Goal: Task Accomplishment & Management: Complete application form

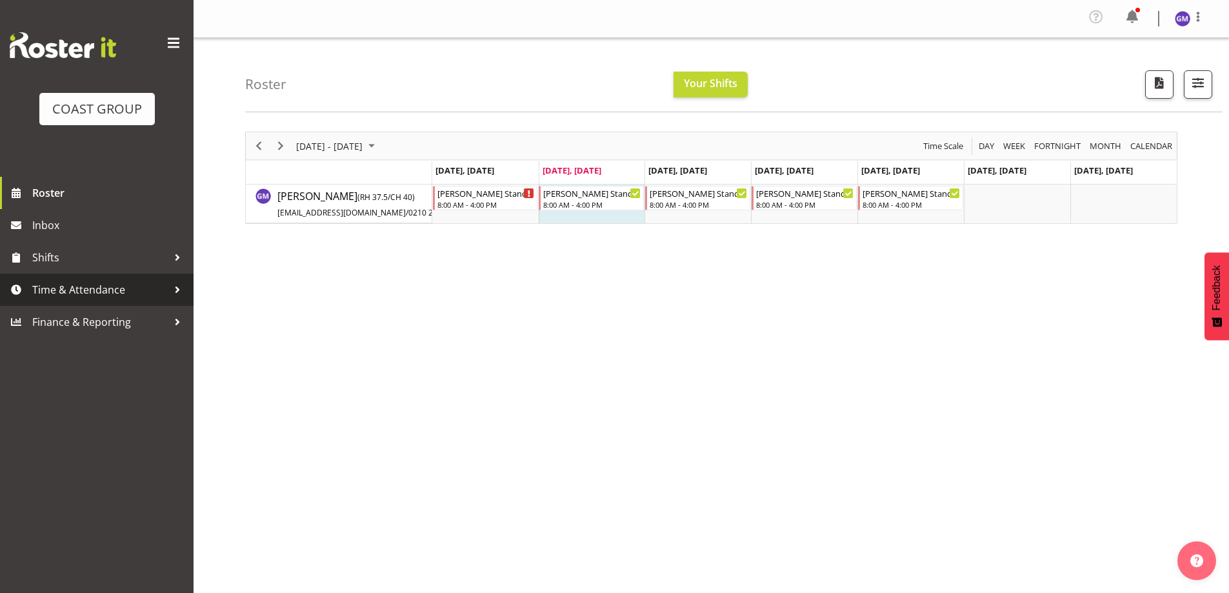
click at [75, 295] on span "Time & Attendance" at bounding box center [99, 289] width 135 height 19
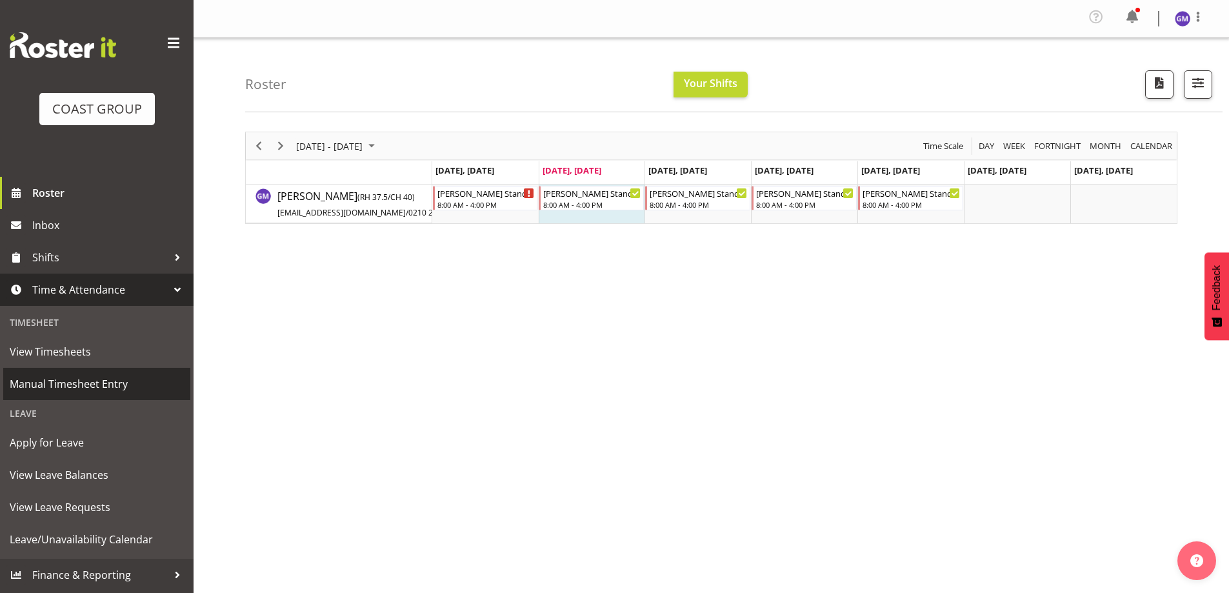
click at [77, 385] on span "Manual Timesheet Entry" at bounding box center [97, 383] width 174 height 19
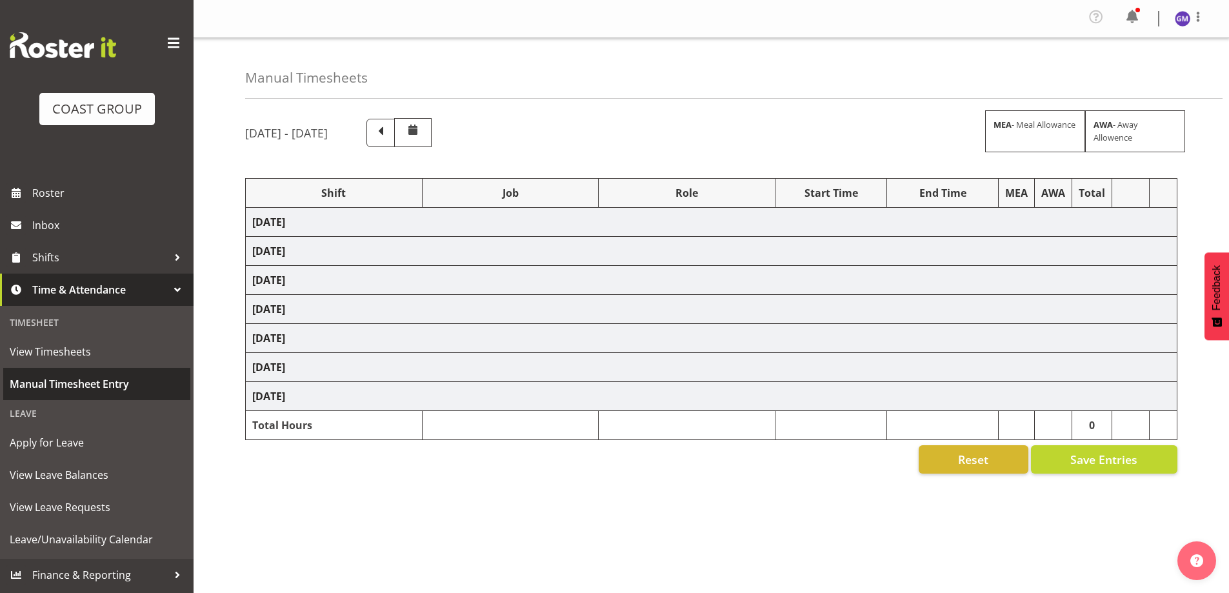
select select "47759"
select select "7032"
select select "8"
select select "47759"
select select "7032"
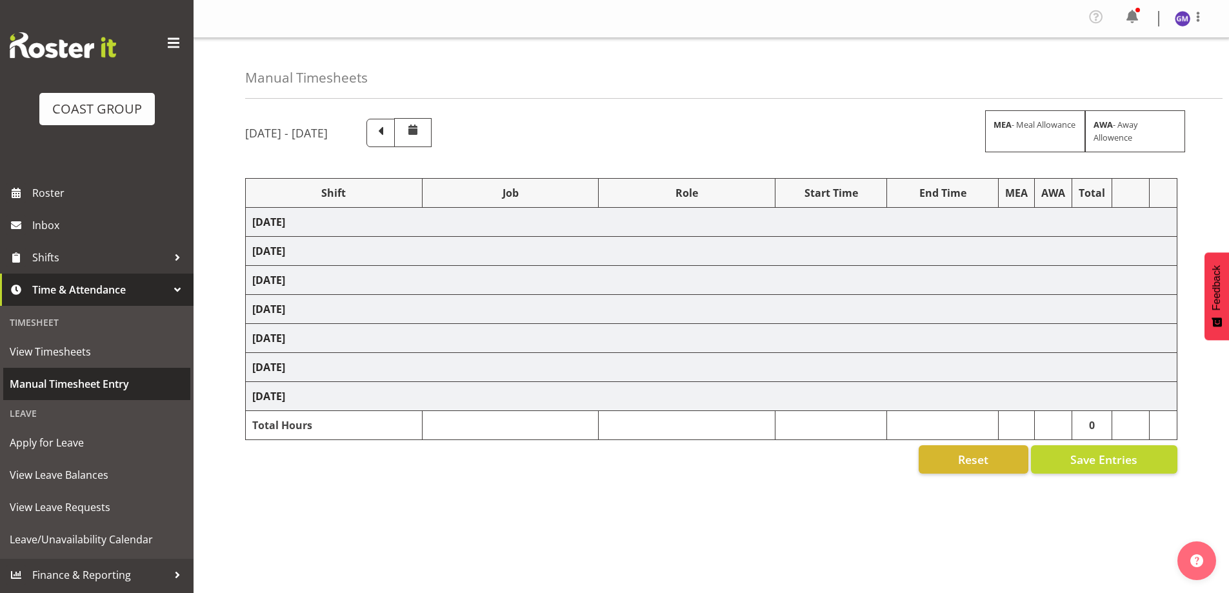
select select "47759"
select select "7032"
select select "47759"
select select "7032"
select select "47759"
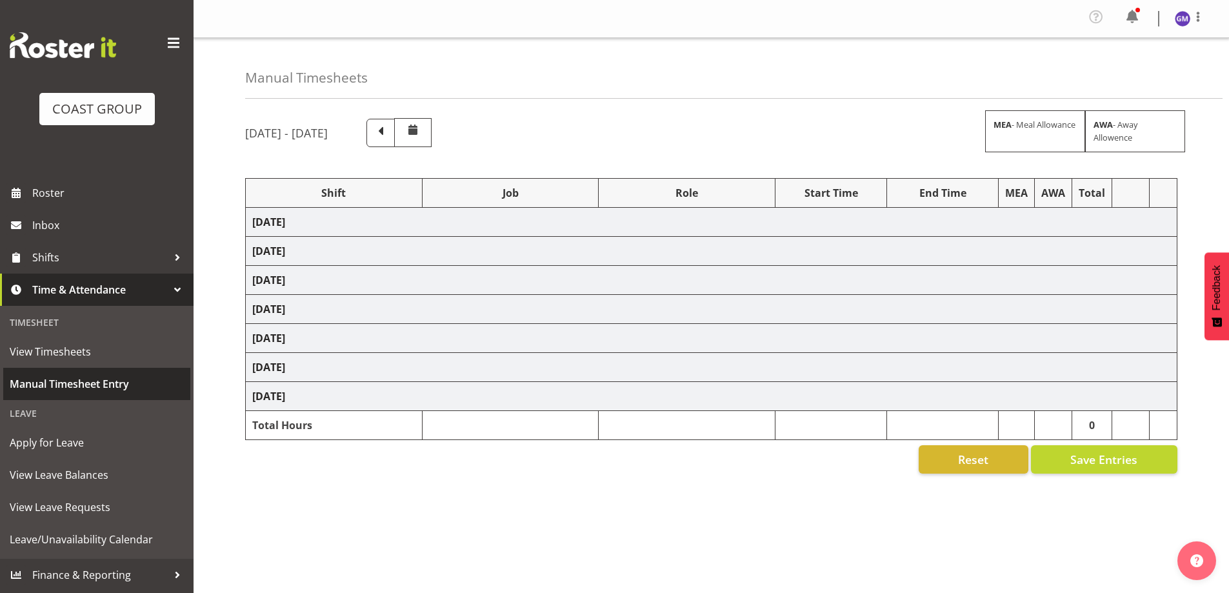
select select "7032"
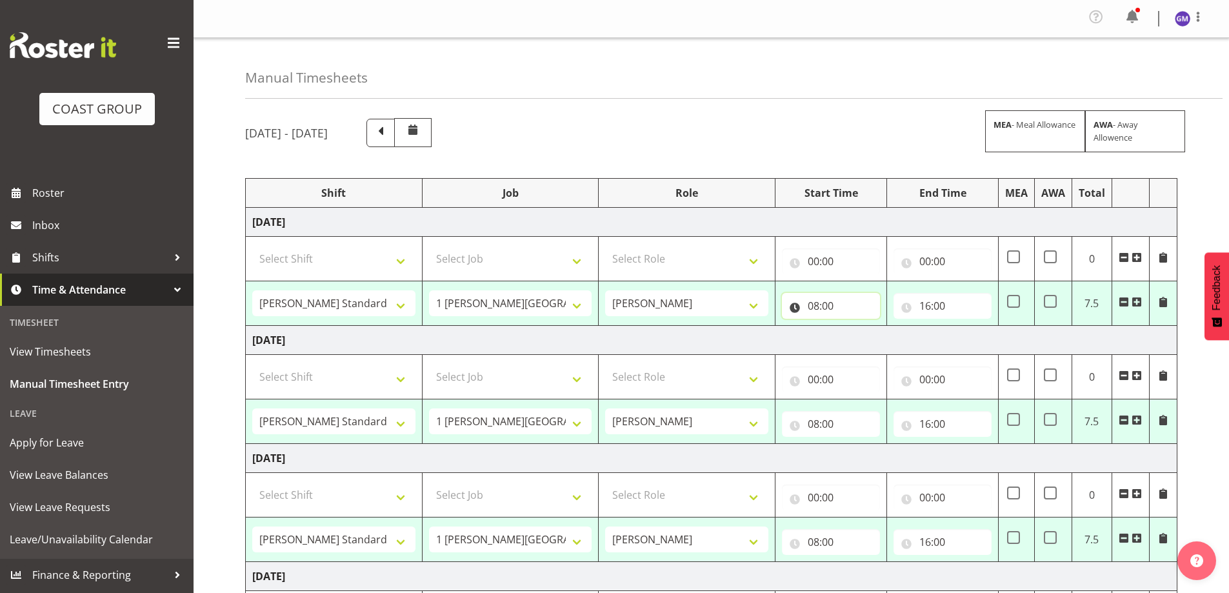
click at [807, 304] on input "08:00" at bounding box center [831, 306] width 98 height 26
click at [870, 340] on select "00 01 02 03 04 05 06 07 08 09 10 11 12 13 14 15 16 17 18 19 20 21 22 23" at bounding box center [870, 339] width 29 height 26
select select "9"
click at [856, 326] on select "00 01 02 03 04 05 06 07 08 09 10 11 12 13 14 15 16 17 18 19 20 21 22 23" at bounding box center [870, 339] width 29 height 26
type input "09:00"
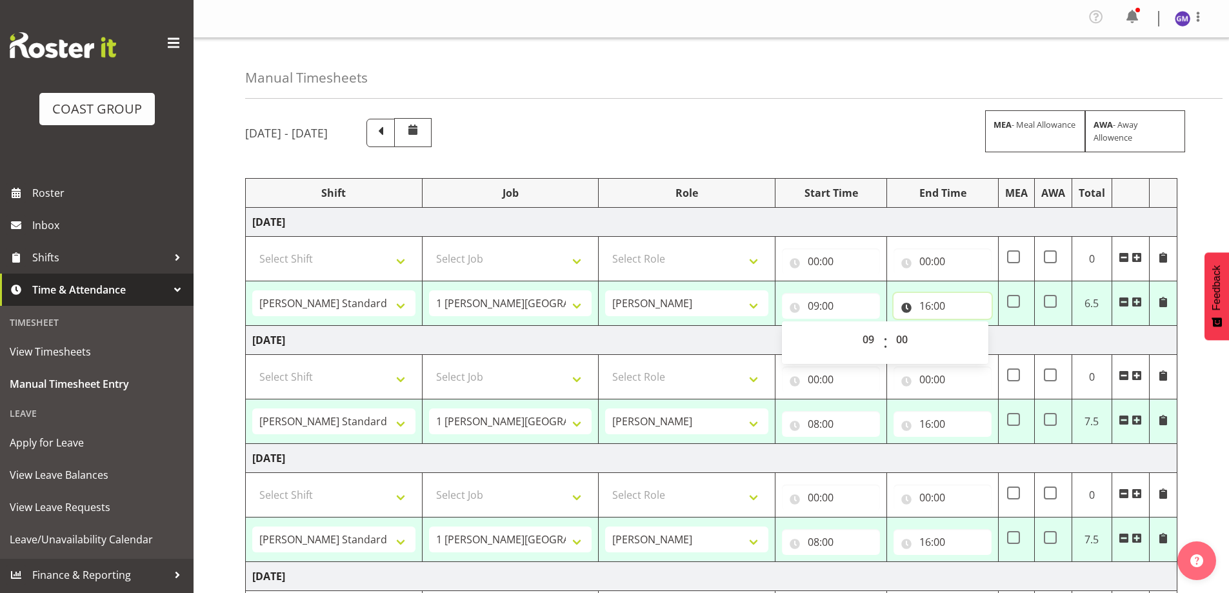
click at [933, 303] on input "16:00" at bounding box center [943, 306] width 98 height 26
click at [979, 344] on select "00 01 02 03 04 05 06 07 08 09 10 11 12 13 14 15 16 17 18 19 20 21 22 23" at bounding box center [981, 339] width 29 height 26
select select "14"
click at [967, 326] on select "00 01 02 03 04 05 06 07 08 09 10 11 12 13 14 15 16 17 18 19 20 21 22 23" at bounding box center [981, 339] width 29 height 26
type input "14:00"
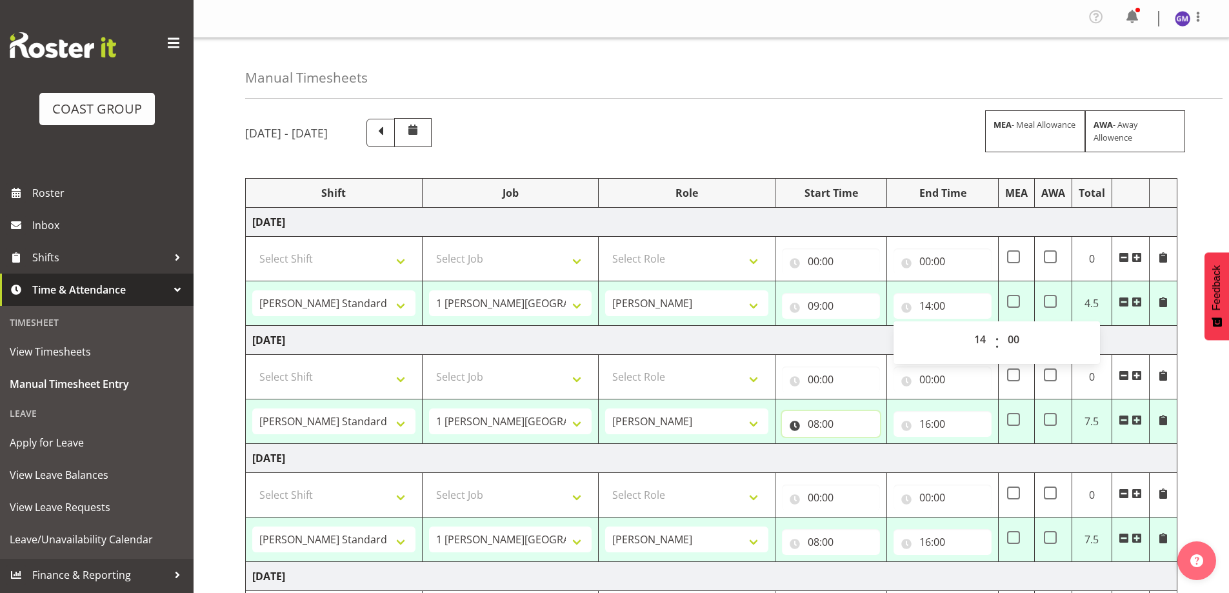
click at [867, 426] on input "08:00" at bounding box center [831, 424] width 98 height 26
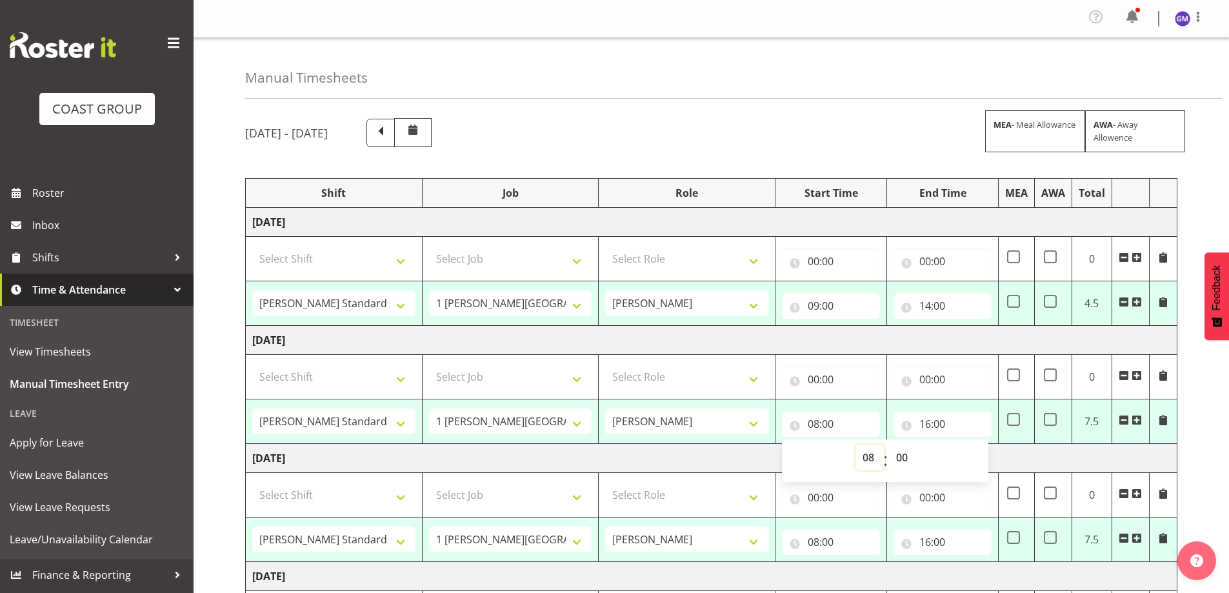
click at [868, 456] on select "00 01 02 03 04 05 06 07 08 09 10 11 12 13 14 15 16 17 18 19 20 21 22 23" at bounding box center [870, 458] width 29 height 26
select select "9"
click at [856, 445] on select "00 01 02 03 04 05 06 07 08 09 10 11 12 13 14 15 16 17 18 19 20 21 22 23" at bounding box center [870, 458] width 29 height 26
type input "09:00"
click at [950, 418] on input "16:00" at bounding box center [943, 424] width 98 height 26
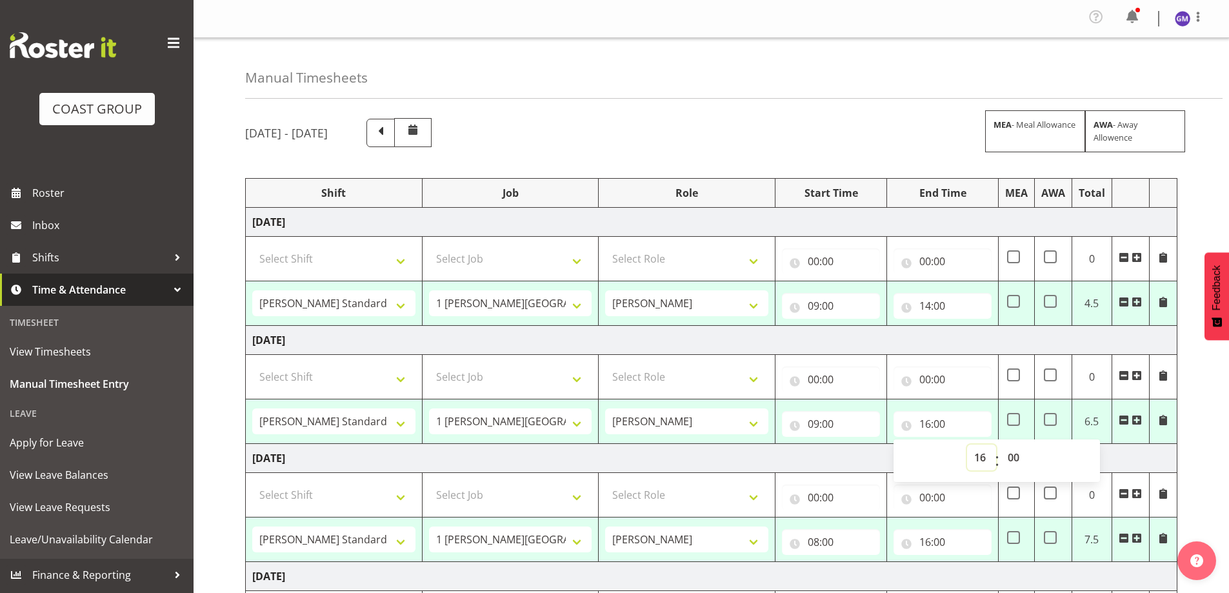
drag, startPoint x: 978, startPoint y: 457, endPoint x: 981, endPoint y: 446, distance: 10.6
click at [978, 457] on select "00 01 02 03 04 05 06 07 08 09 10 11 12 13 14 15 16 17 18 19 20 21 22 23" at bounding box center [981, 458] width 29 height 26
select select "14"
click at [967, 445] on select "00 01 02 03 04 05 06 07 08 09 10 11 12 13 14 15 16 17 18 19 20 21 22 23" at bounding box center [981, 458] width 29 height 26
type input "14:00"
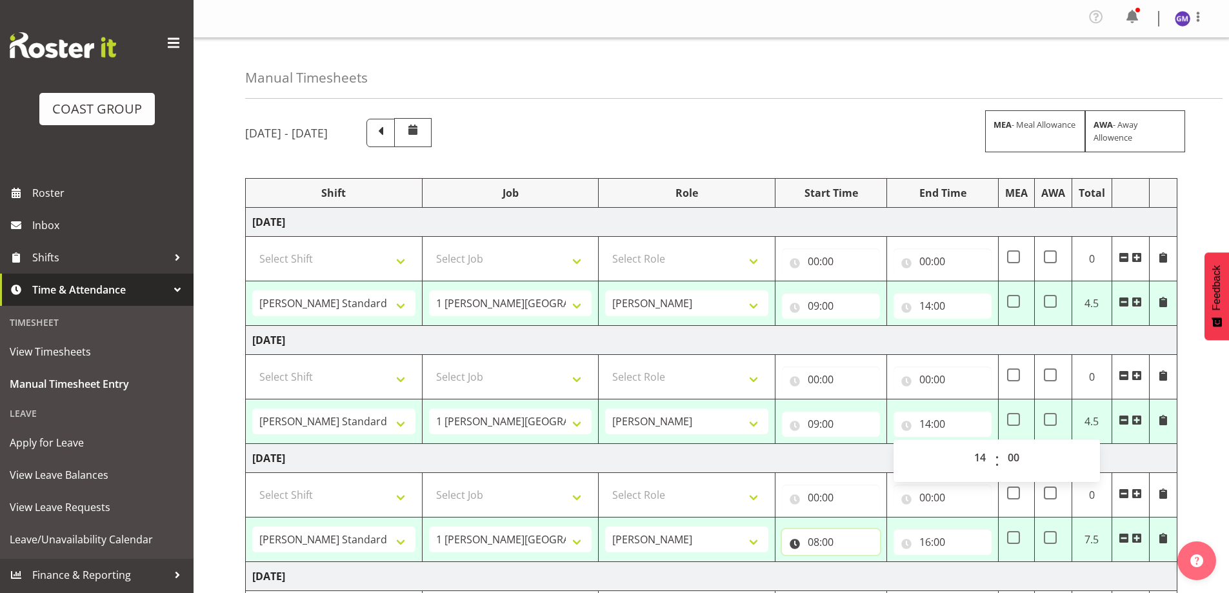
click at [863, 543] on input "08:00" at bounding box center [831, 542] width 98 height 26
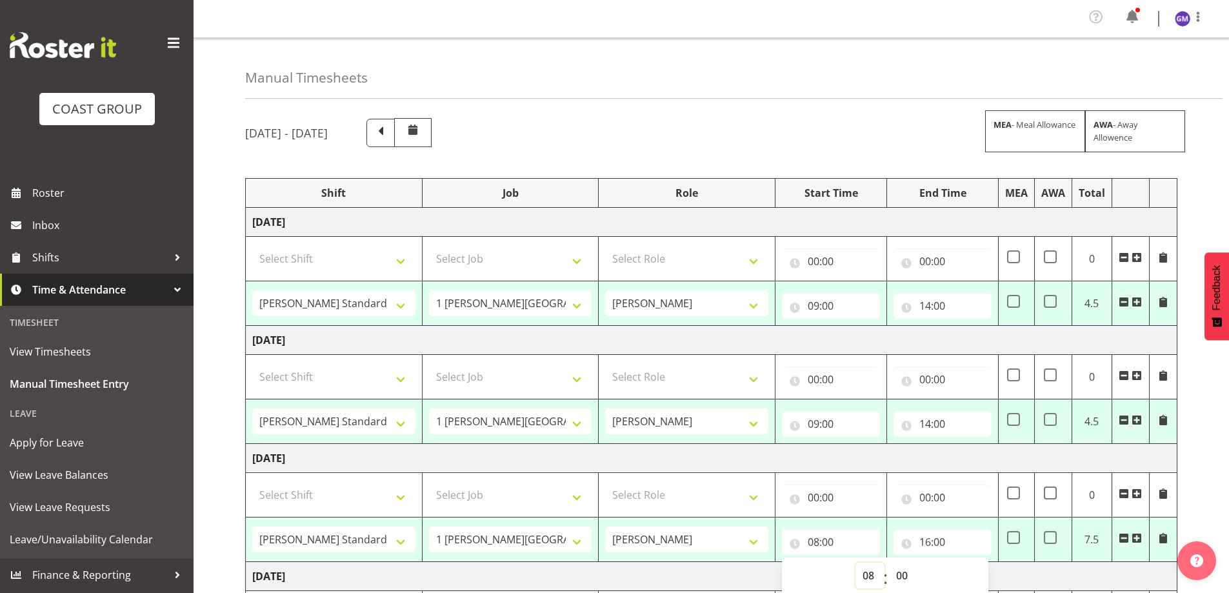
drag, startPoint x: 871, startPoint y: 575, endPoint x: 870, endPoint y: 565, distance: 9.7
click at [871, 575] on select "00 01 02 03 04 05 06 07 08 09 10 11 12 13 14 15 16 17 18 19 20 21 22 23" at bounding box center [870, 576] width 29 height 26
select select "9"
click at [856, 563] on select "00 01 02 03 04 05 06 07 08 09 10 11 12 13 14 15 16 17 18 19 20 21 22 23" at bounding box center [870, 576] width 29 height 26
type input "09:00"
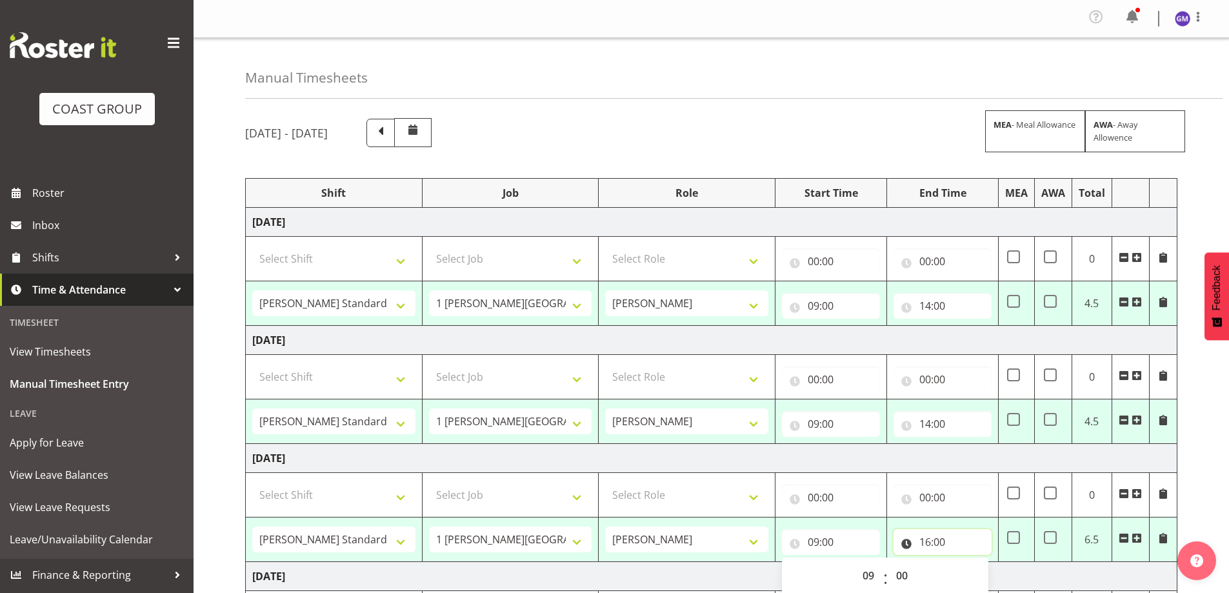
click at [959, 537] on input "16:00" at bounding box center [943, 542] width 98 height 26
click at [980, 579] on select "00 01 02 03 04 05 06 07 08 09 10 11 12 13 14 15 16 17 18 19 20 21 22 23" at bounding box center [981, 576] width 29 height 26
select select "14"
click at [967, 563] on select "00 01 02 03 04 05 06 07 08 09 10 11 12 13 14 15 16 17 18 19 20 21 22 23" at bounding box center [981, 576] width 29 height 26
type input "14:00"
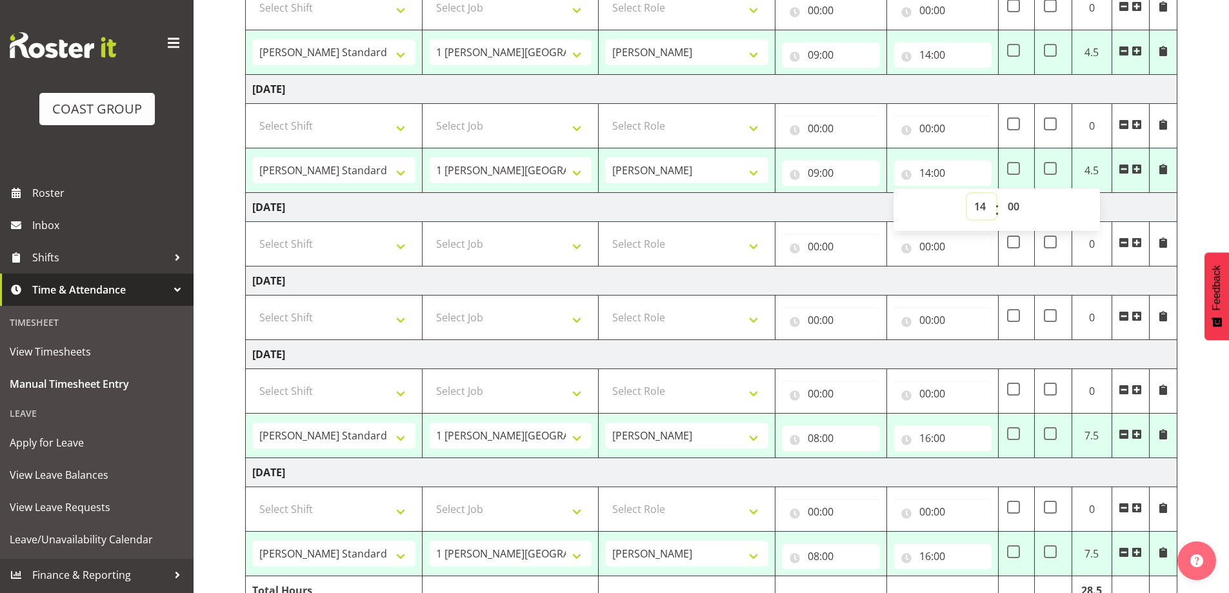
scroll to position [387, 0]
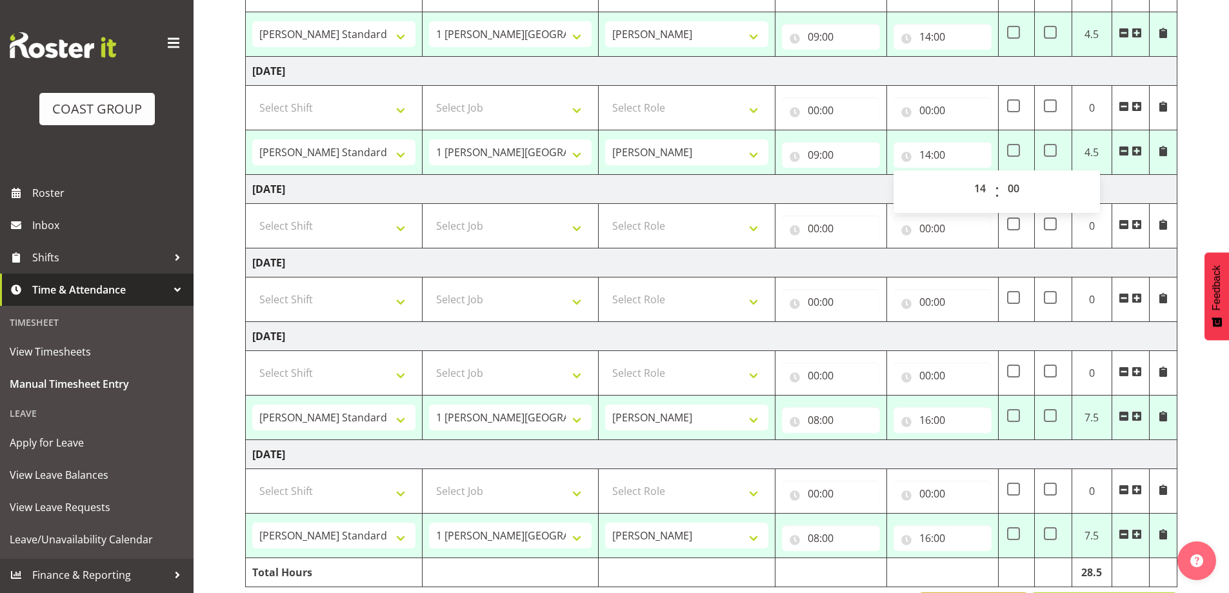
click at [1123, 417] on span at bounding box center [1124, 416] width 10 height 10
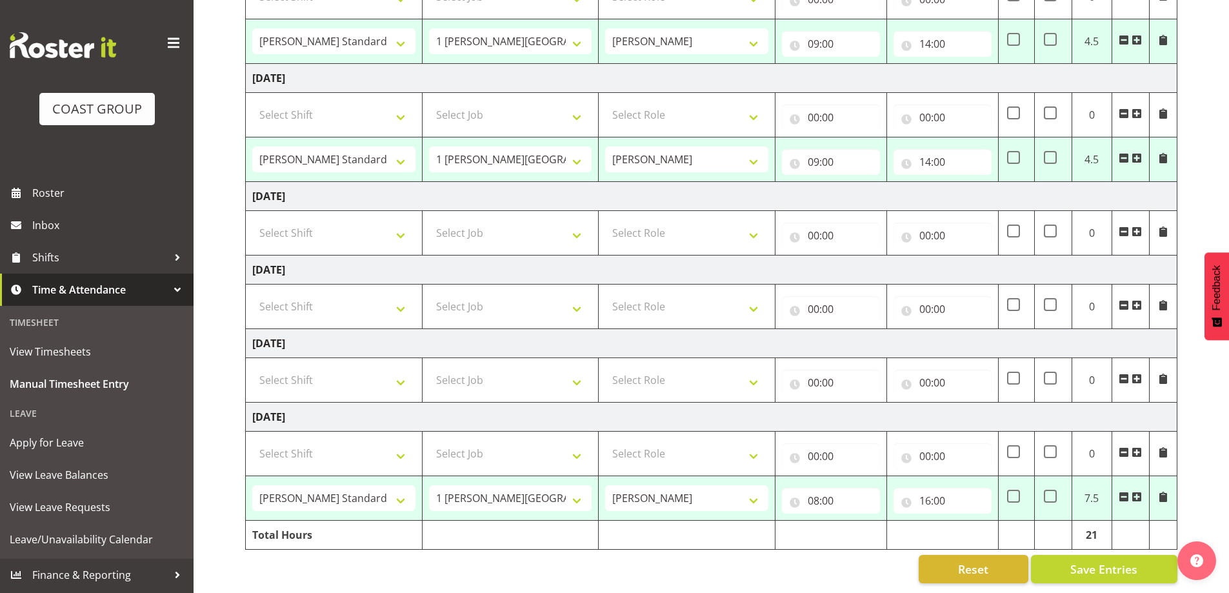
click at [1122, 492] on span at bounding box center [1124, 497] width 10 height 10
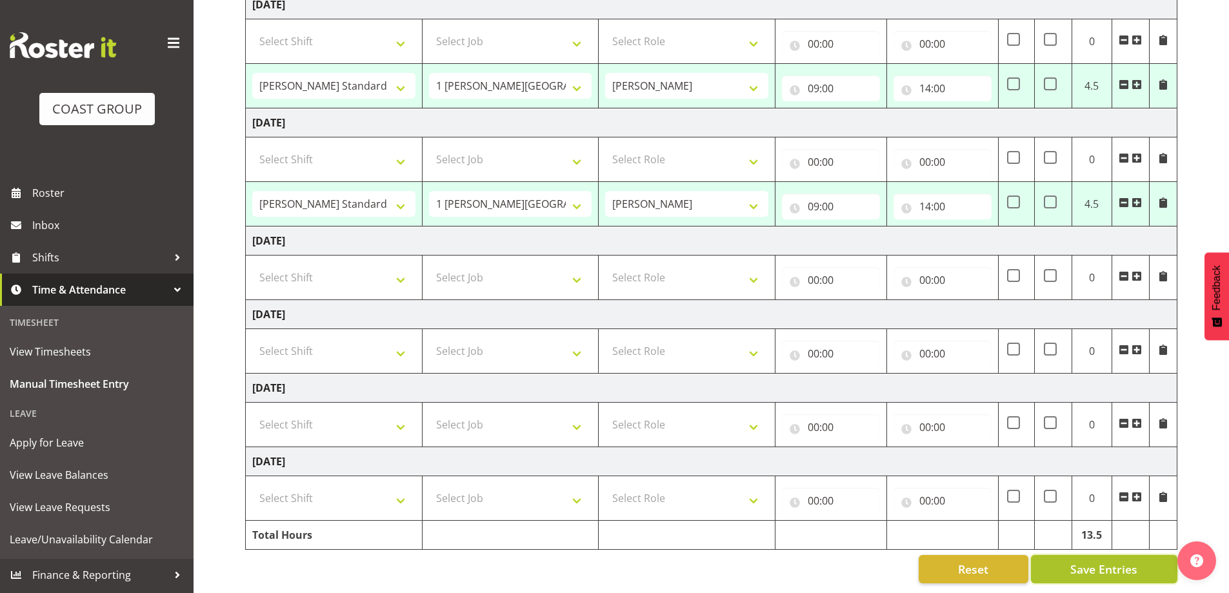
click at [1088, 561] on span "Save Entries" at bounding box center [1103, 569] width 67 height 17
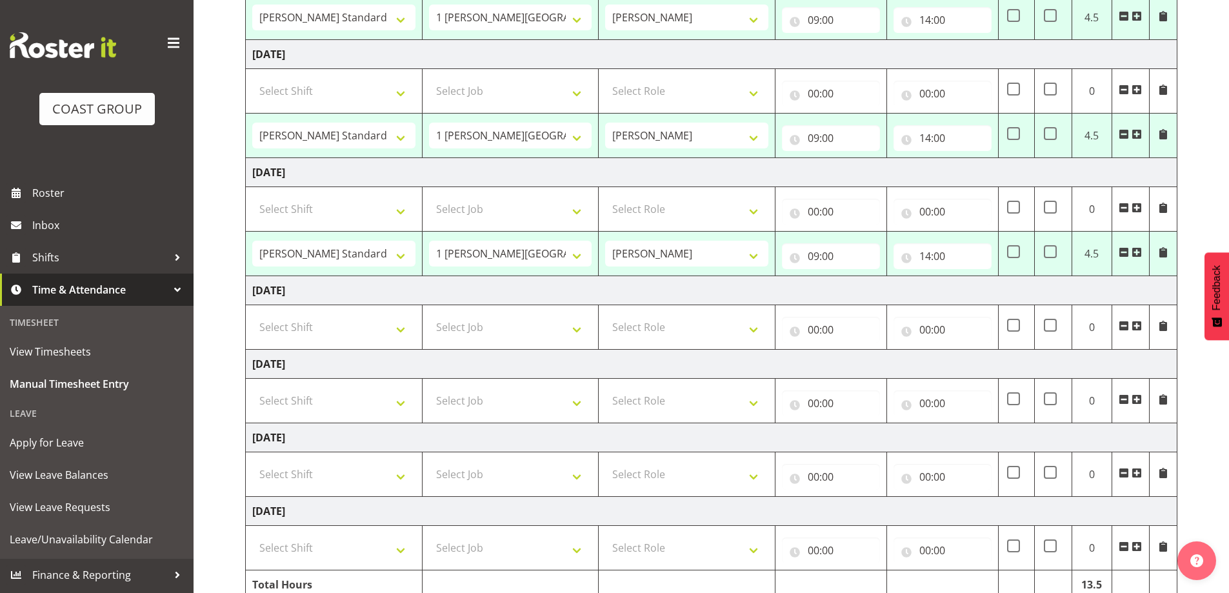
select select "47759"
select select "7032"
select select "47759"
select select "7032"
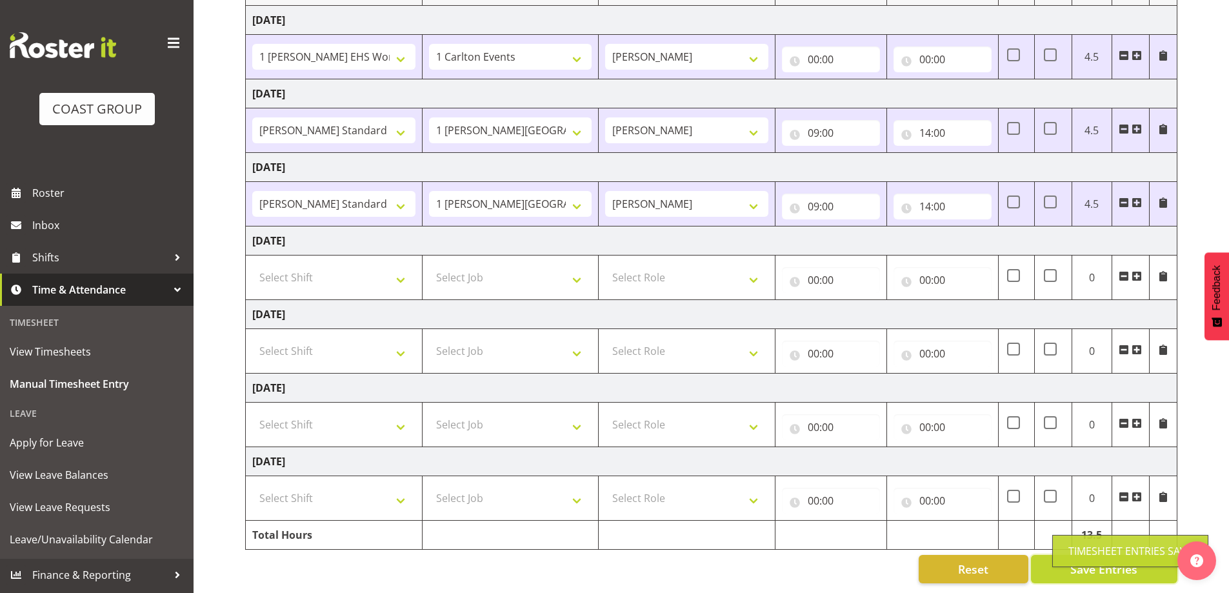
select select "47759"
select select "7032"
type input "09:00"
type input "14:00"
select select "47759"
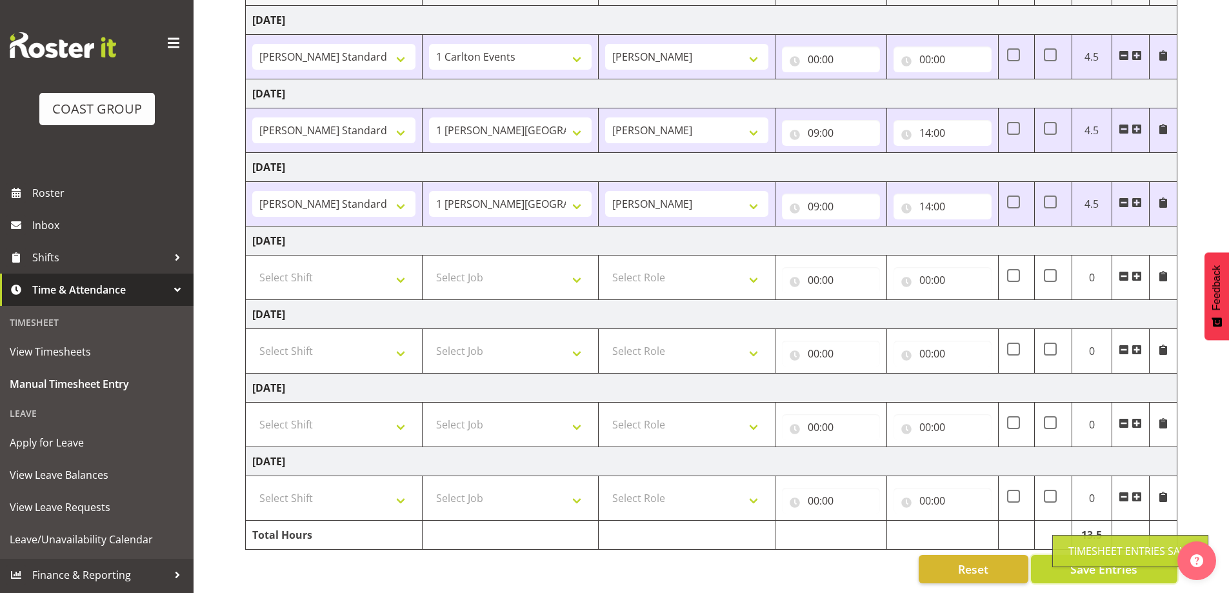
select select "7032"
select select "47759"
select select "7032"
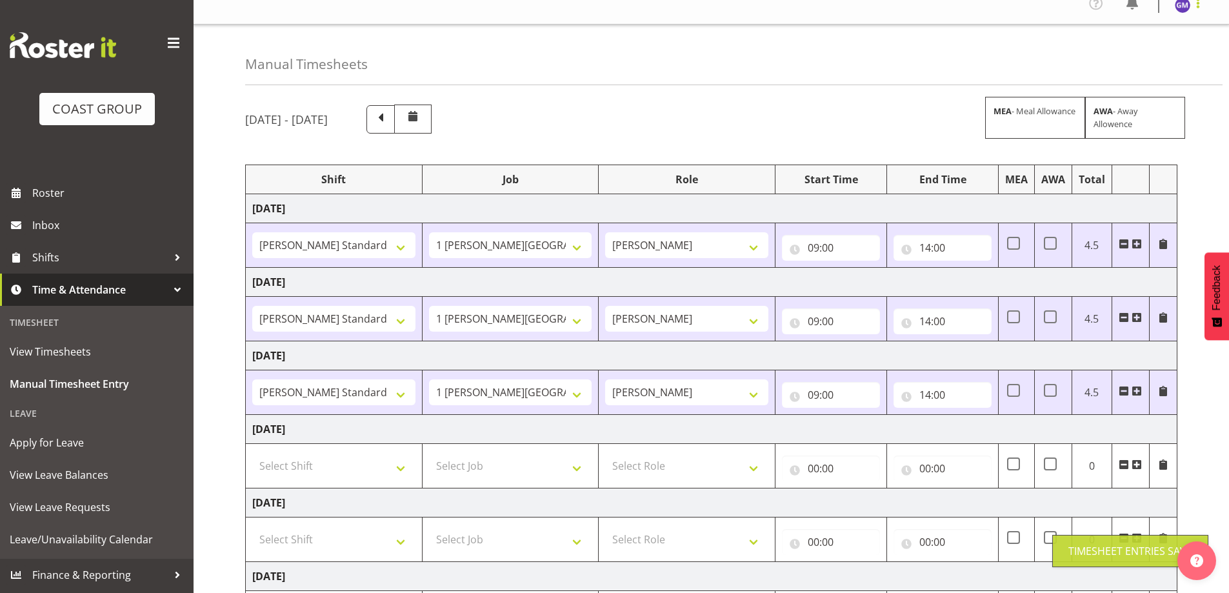
drag, startPoint x: 1199, startPoint y: 3, endPoint x: 1199, endPoint y: 22, distance: 18.7
click at [1199, 3] on span at bounding box center [1197, 2] width 15 height 15
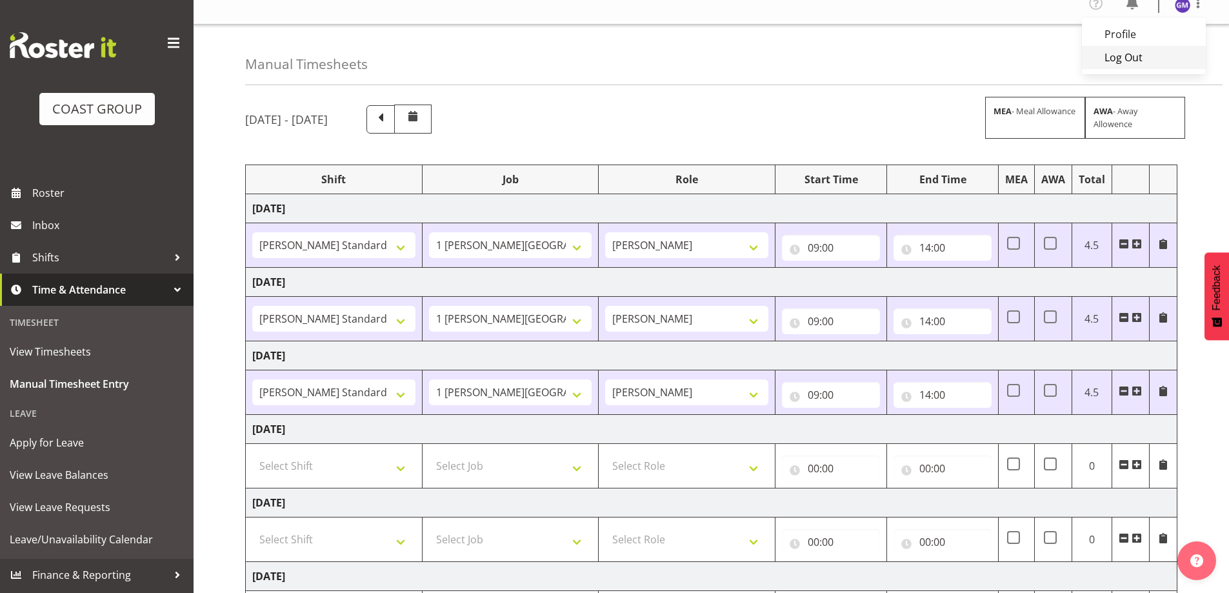
click at [1170, 65] on link "Log Out" at bounding box center [1144, 57] width 124 height 23
